Goal: Task Accomplishment & Management: Complete application form

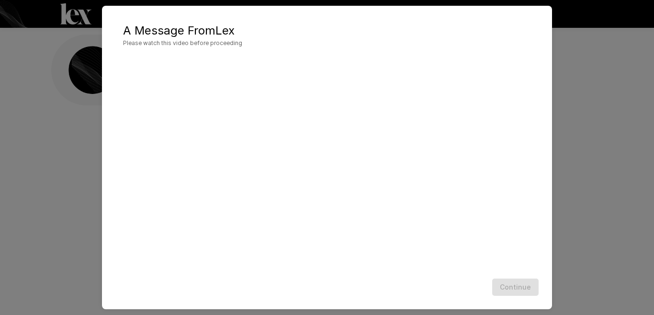
scroll to position [6, 0]
click at [515, 291] on button "Continue" at bounding box center [515, 287] width 46 height 18
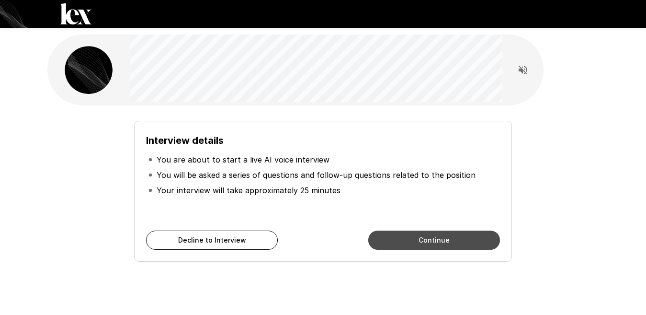
click at [440, 239] on button "Continue" at bounding box center [434, 239] width 132 height 19
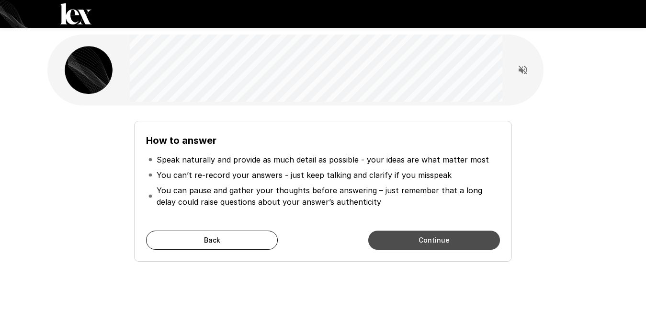
click at [440, 239] on button "Continue" at bounding box center [434, 239] width 132 height 19
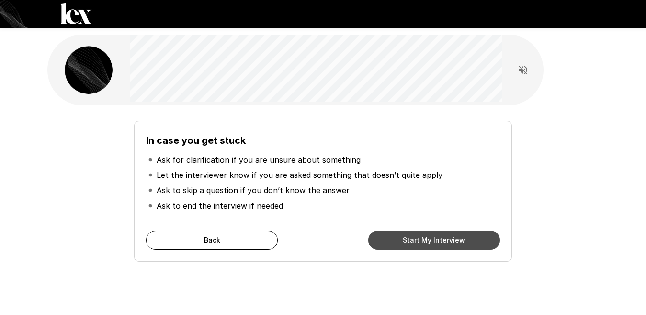
click at [440, 239] on button "Start My Interview" at bounding box center [434, 239] width 132 height 19
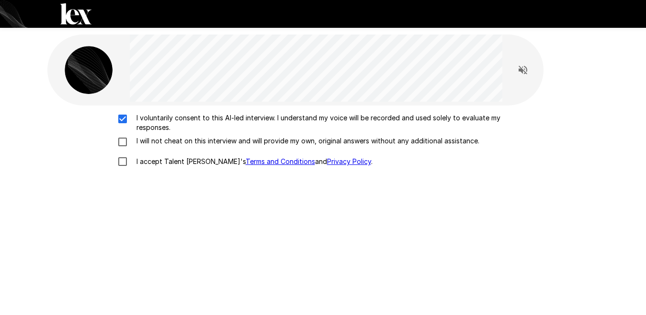
click at [117, 135] on div "I voluntarily consent to this AI-led interview. I understand my voice will be r…" at bounding box center [323, 142] width 544 height 58
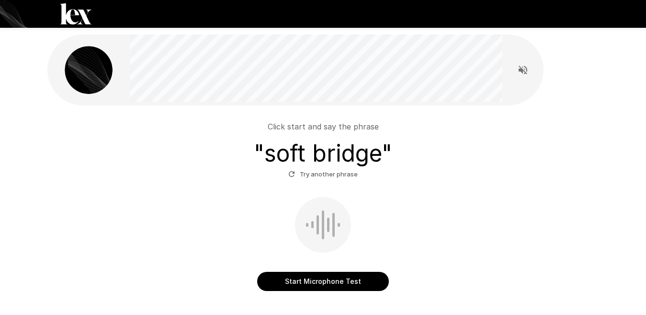
click at [347, 283] on button "Start Microphone Test" at bounding box center [323, 281] width 132 height 19
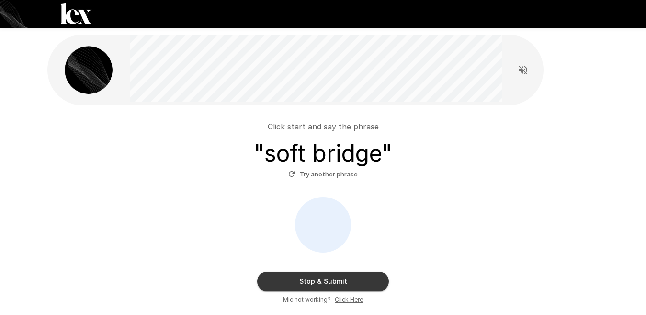
click at [347, 281] on button "Stop & Submit" at bounding box center [323, 281] width 132 height 19
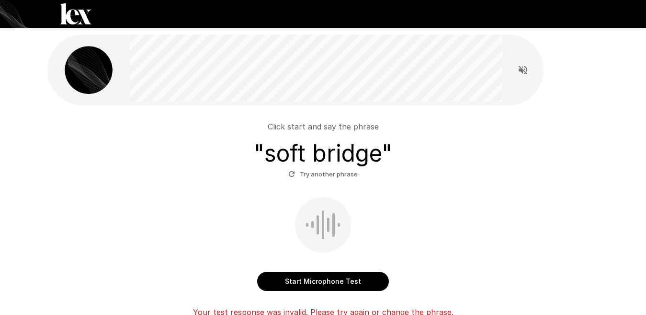
click at [333, 284] on button "Start Microphone Test" at bounding box center [323, 281] width 132 height 19
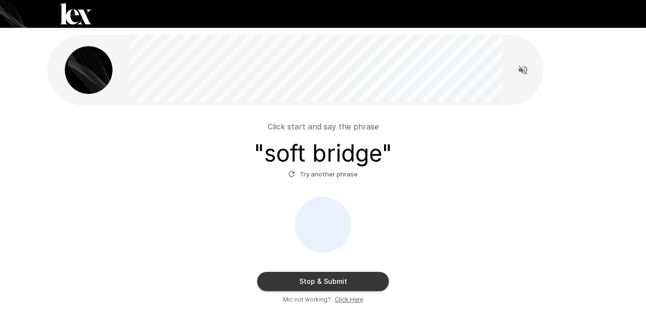
click at [335, 279] on button "Stop & Submit" at bounding box center [323, 281] width 132 height 19
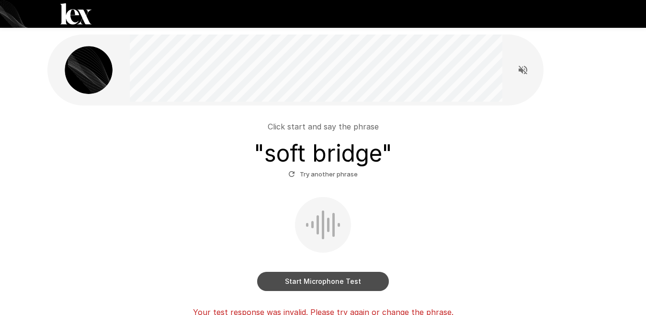
click at [343, 286] on button "Start Microphone Test" at bounding box center [323, 281] width 132 height 19
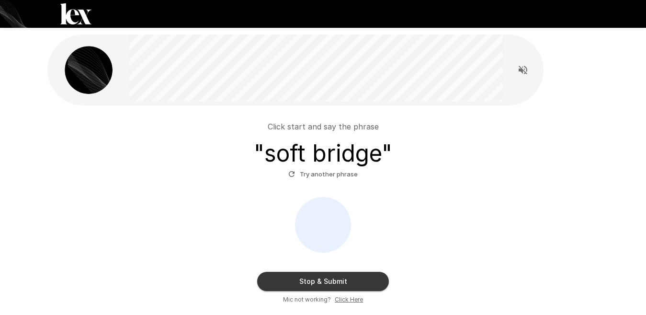
click at [343, 283] on button "Stop & Submit" at bounding box center [323, 281] width 132 height 19
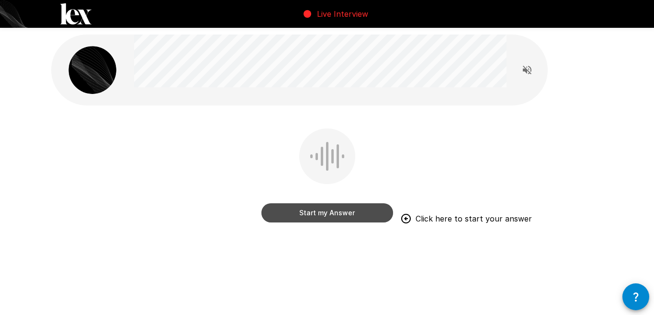
click at [362, 207] on button "Start my Answer" at bounding box center [327, 212] width 132 height 19
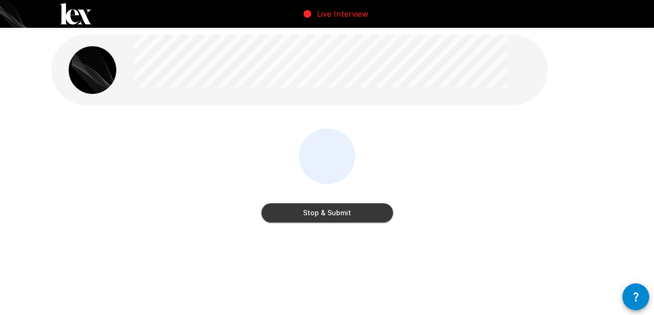
click at [361, 208] on button "Stop & Submit" at bounding box center [327, 212] width 132 height 19
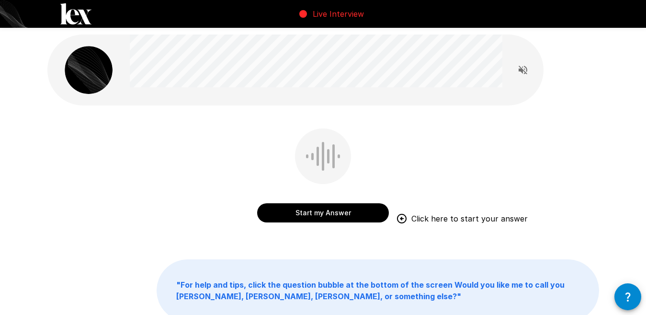
click at [348, 209] on button "Start my Answer" at bounding box center [323, 212] width 132 height 19
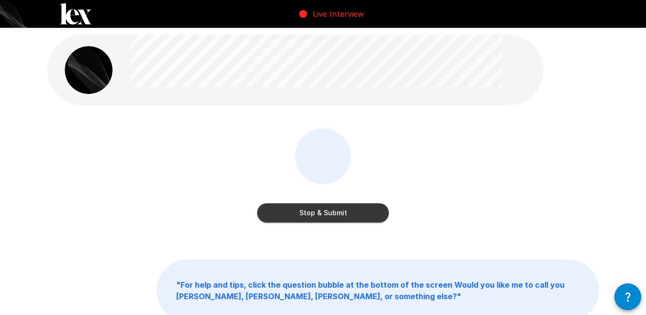
click at [348, 209] on button "Stop & Submit" at bounding box center [323, 212] width 132 height 19
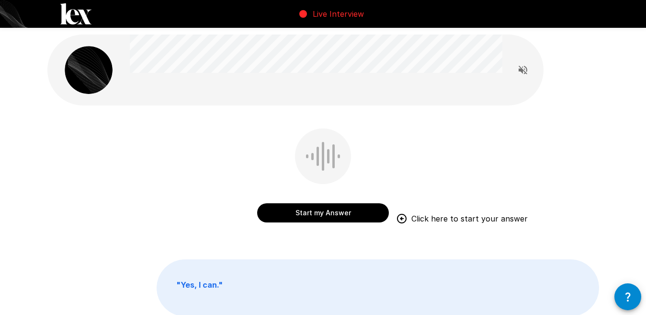
click at [330, 214] on button "Start my Answer" at bounding box center [323, 212] width 132 height 19
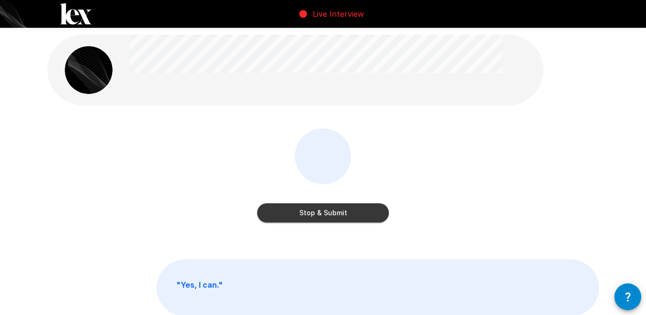
click at [330, 214] on button "Stop & Submit" at bounding box center [323, 212] width 132 height 19
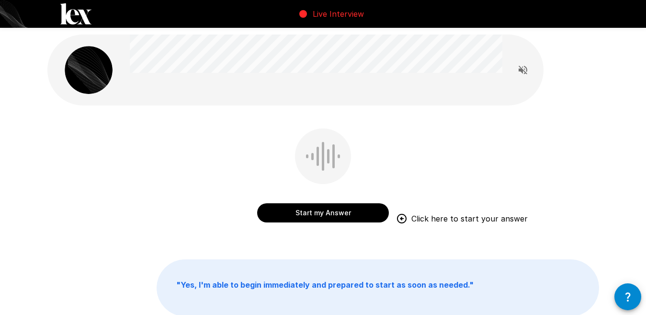
click at [326, 214] on button "Start my Answer" at bounding box center [323, 212] width 132 height 19
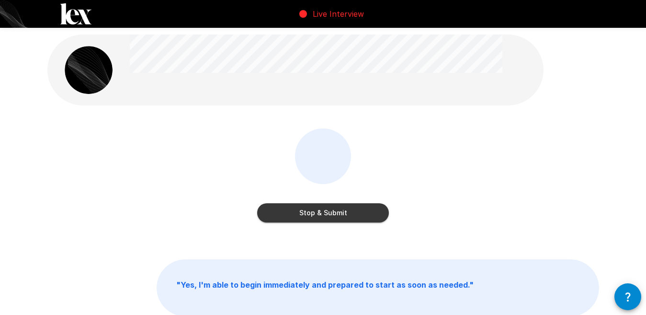
click at [326, 213] on button "Stop & Submit" at bounding box center [323, 212] width 132 height 19
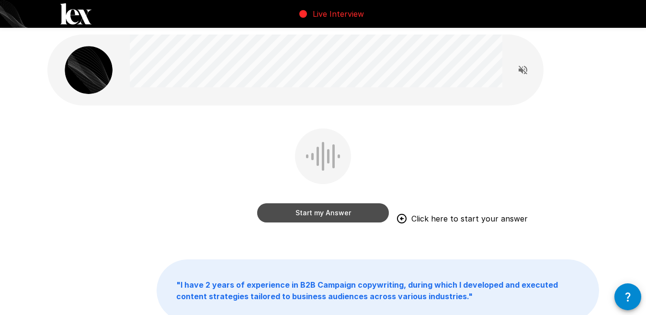
click at [355, 216] on button "Start my Answer" at bounding box center [323, 212] width 132 height 19
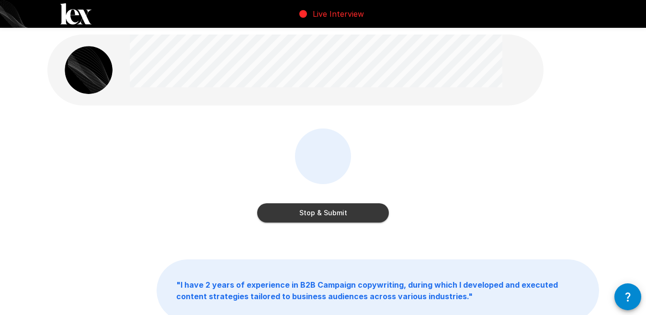
click at [358, 214] on button "Stop & Submit" at bounding box center [323, 212] width 132 height 19
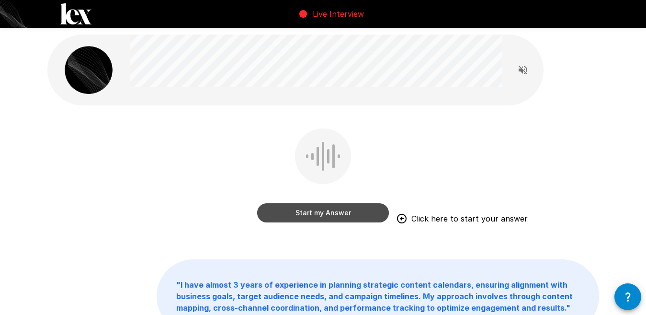
click at [328, 215] on button "Start my Answer" at bounding box center [323, 212] width 132 height 19
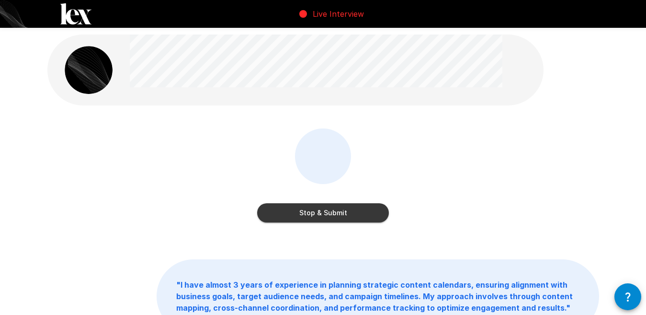
click at [328, 214] on button "Stop & Submit" at bounding box center [323, 212] width 132 height 19
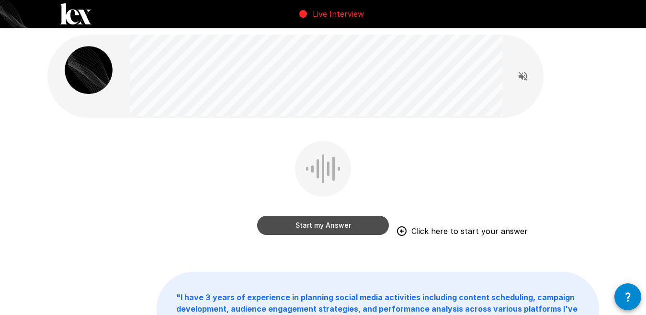
click at [308, 218] on button "Start my Answer" at bounding box center [323, 224] width 132 height 19
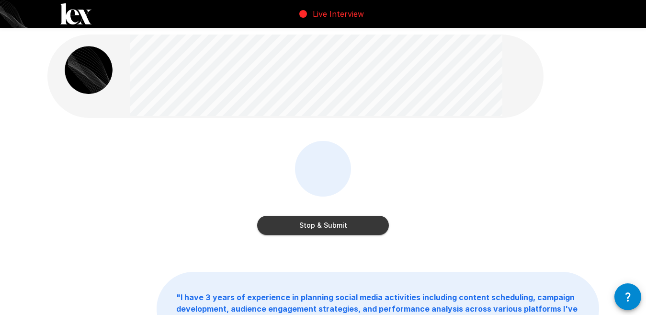
click at [316, 222] on button "Stop & Submit" at bounding box center [323, 224] width 132 height 19
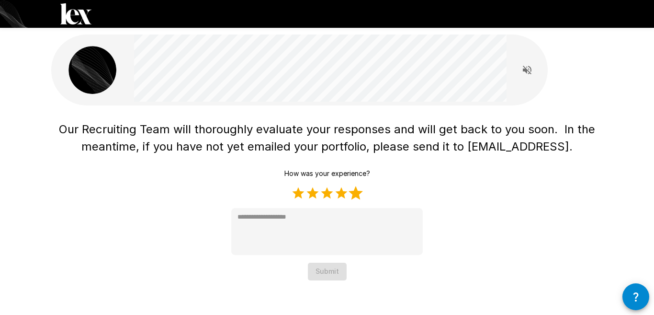
click at [359, 193] on label "5 Stars" at bounding box center [356, 193] width 14 height 14
type textarea "*"
click at [332, 269] on button "Submit" at bounding box center [327, 271] width 39 height 18
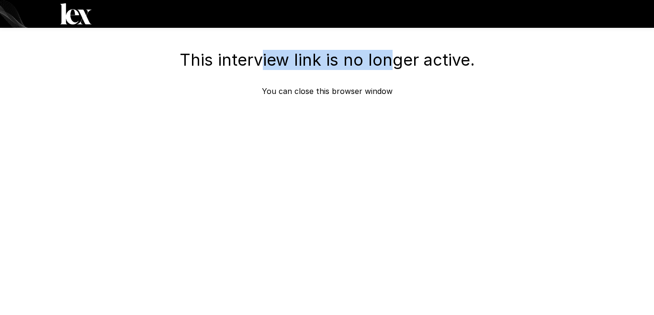
drag, startPoint x: 353, startPoint y: 4, endPoint x: 254, endPoint y: -25, distance: 103.8
click at [254, 0] on html "This interview link is no longer active. You can close this browser window" at bounding box center [327, 157] width 654 height 315
